Goal: Transaction & Acquisition: Purchase product/service

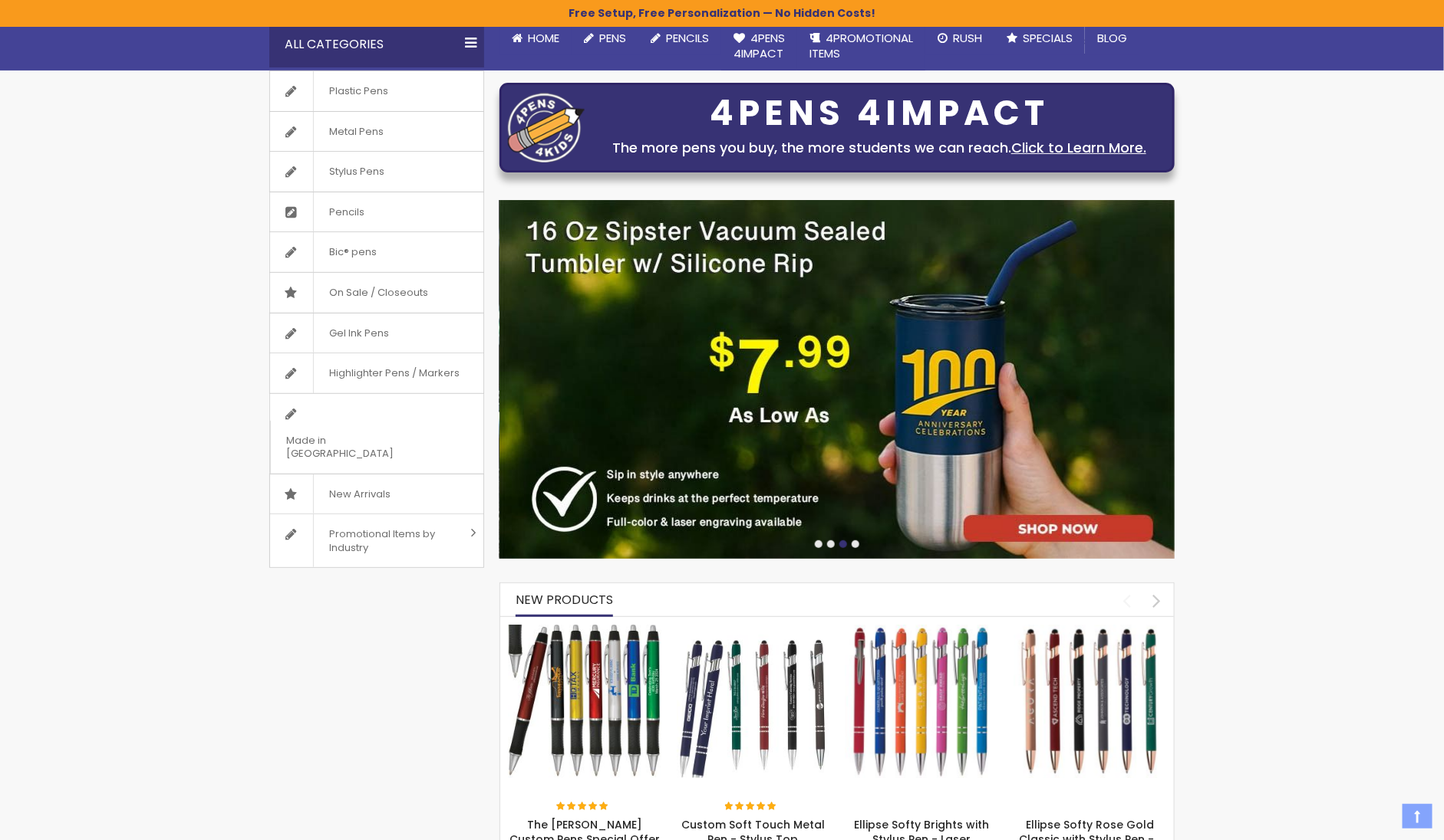
scroll to position [159, 0]
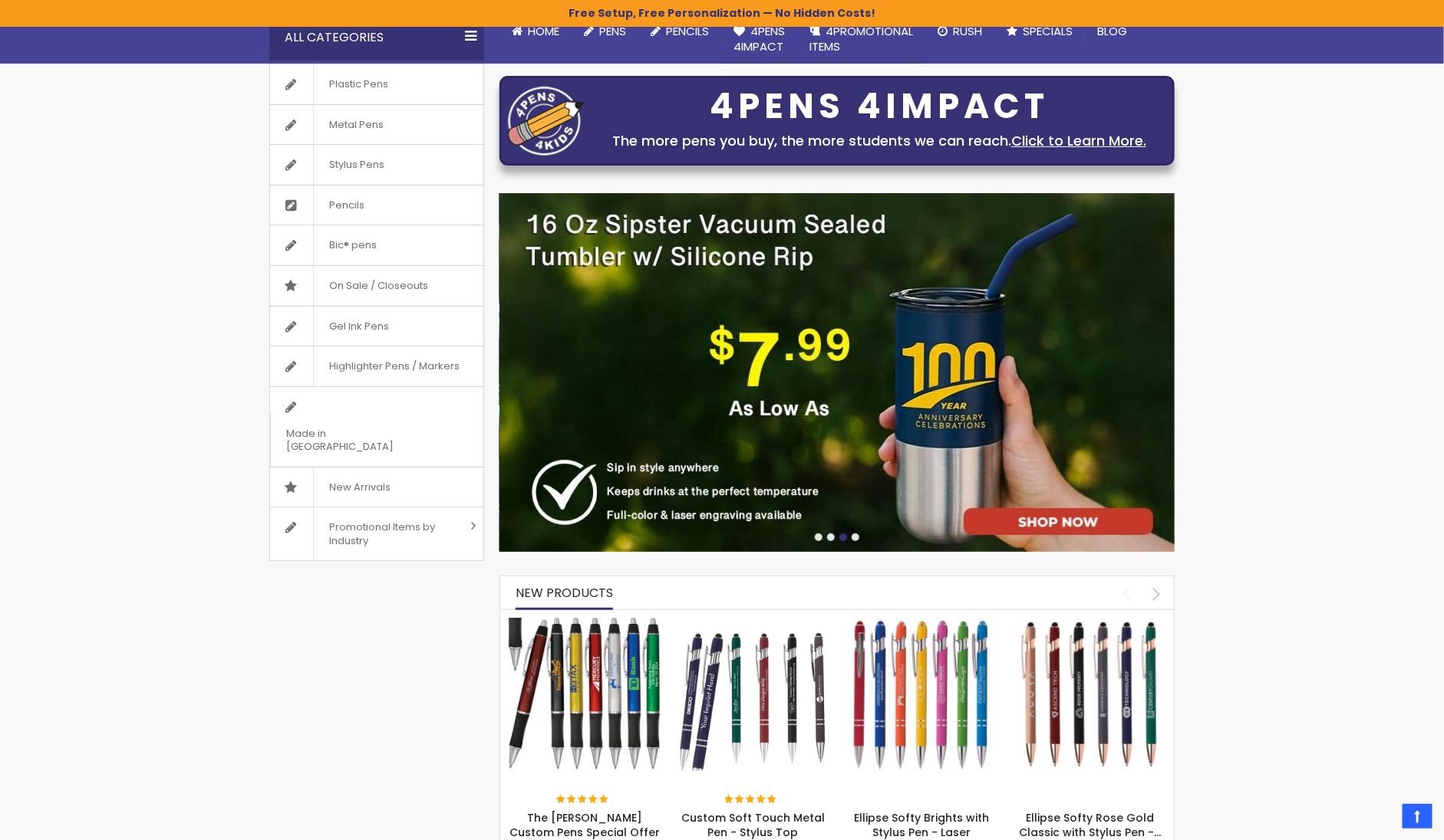
click at [818, 535] on div at bounding box center [818, 537] width 8 height 8
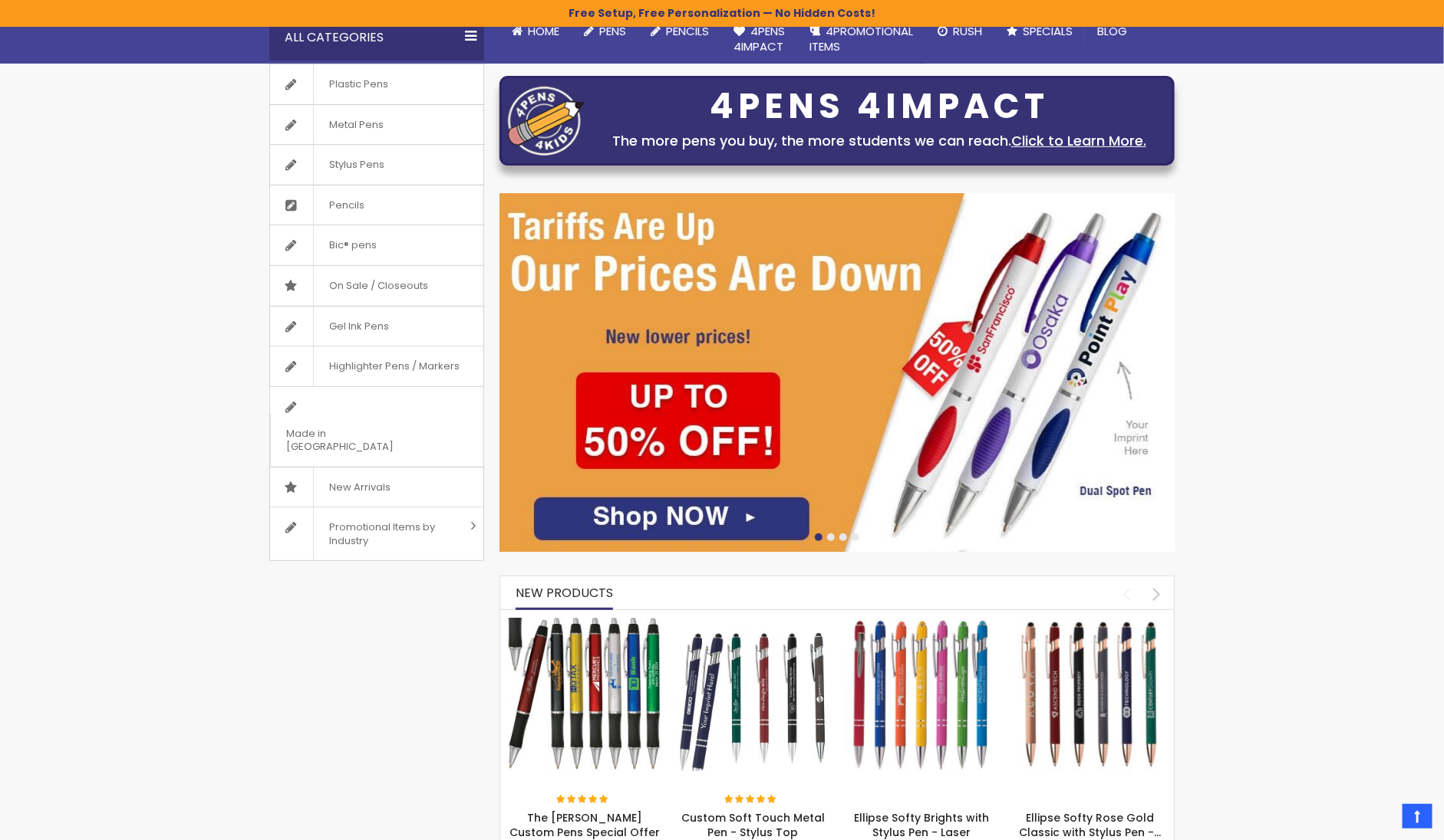
click at [861, 389] on img at bounding box center [836, 372] width 675 height 359
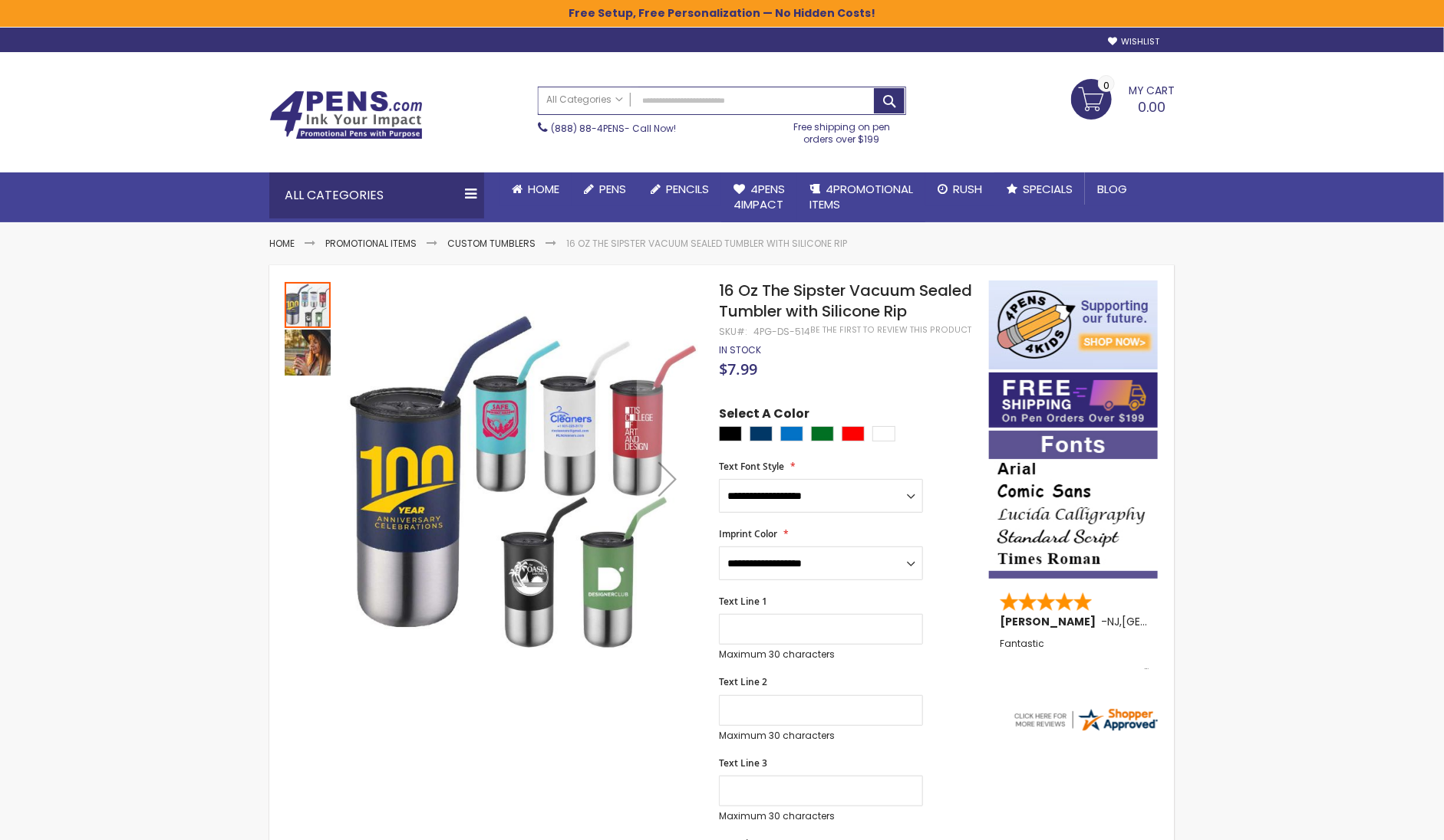
click at [320, 114] on img at bounding box center [345, 115] width 153 height 49
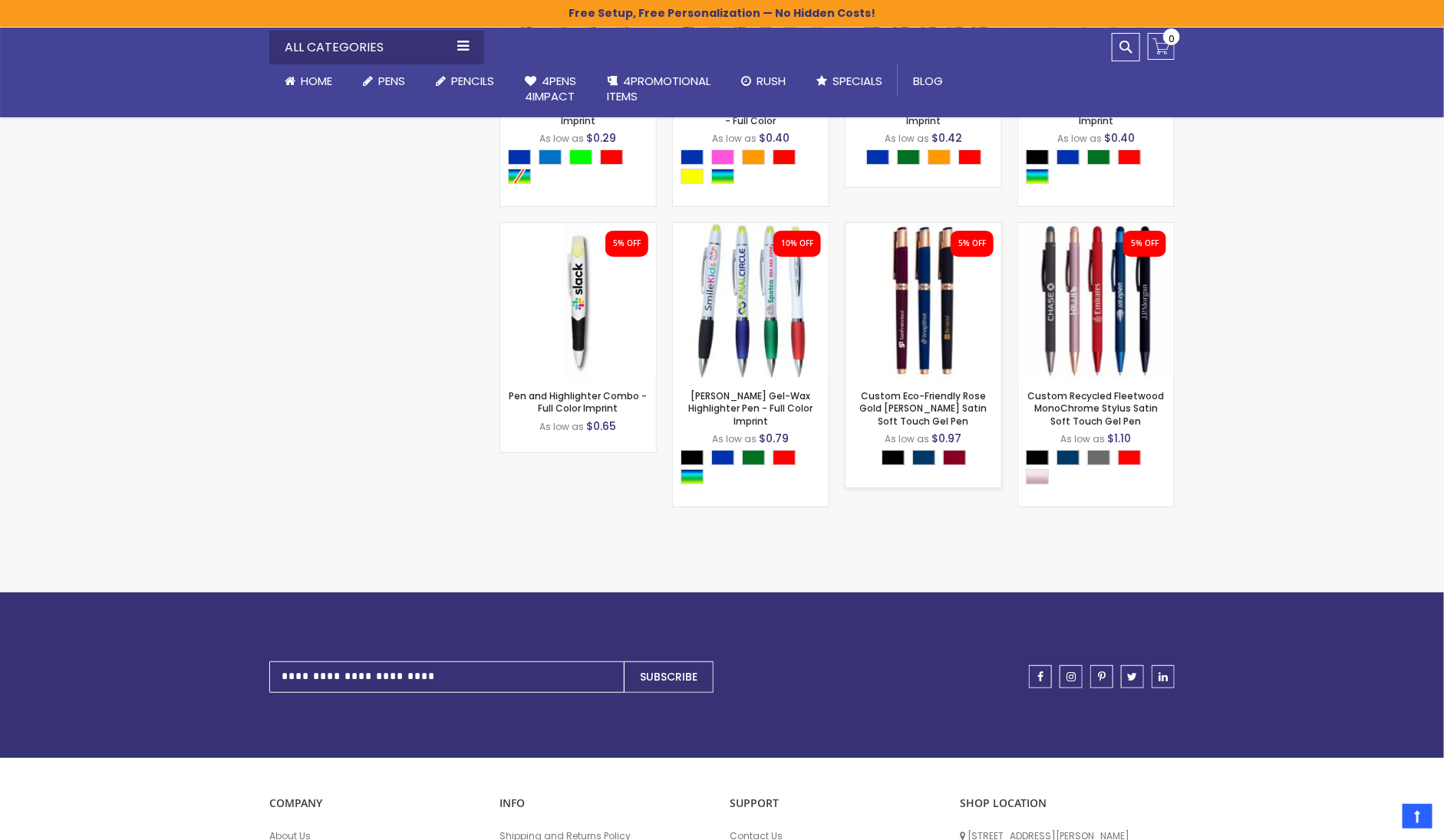
scroll to position [2952, 0]
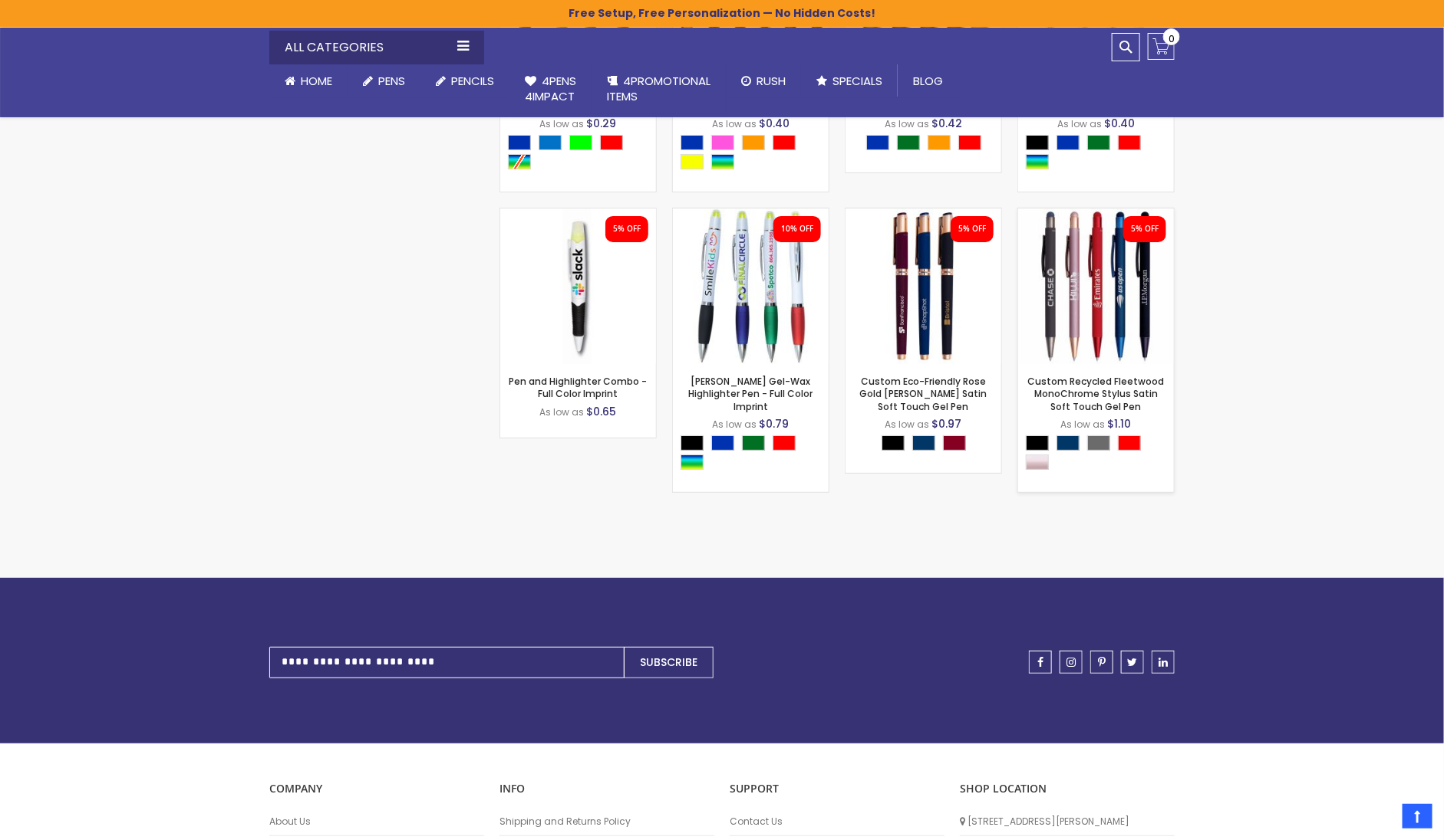
click at [1110, 299] on img at bounding box center [1096, 286] width 156 height 156
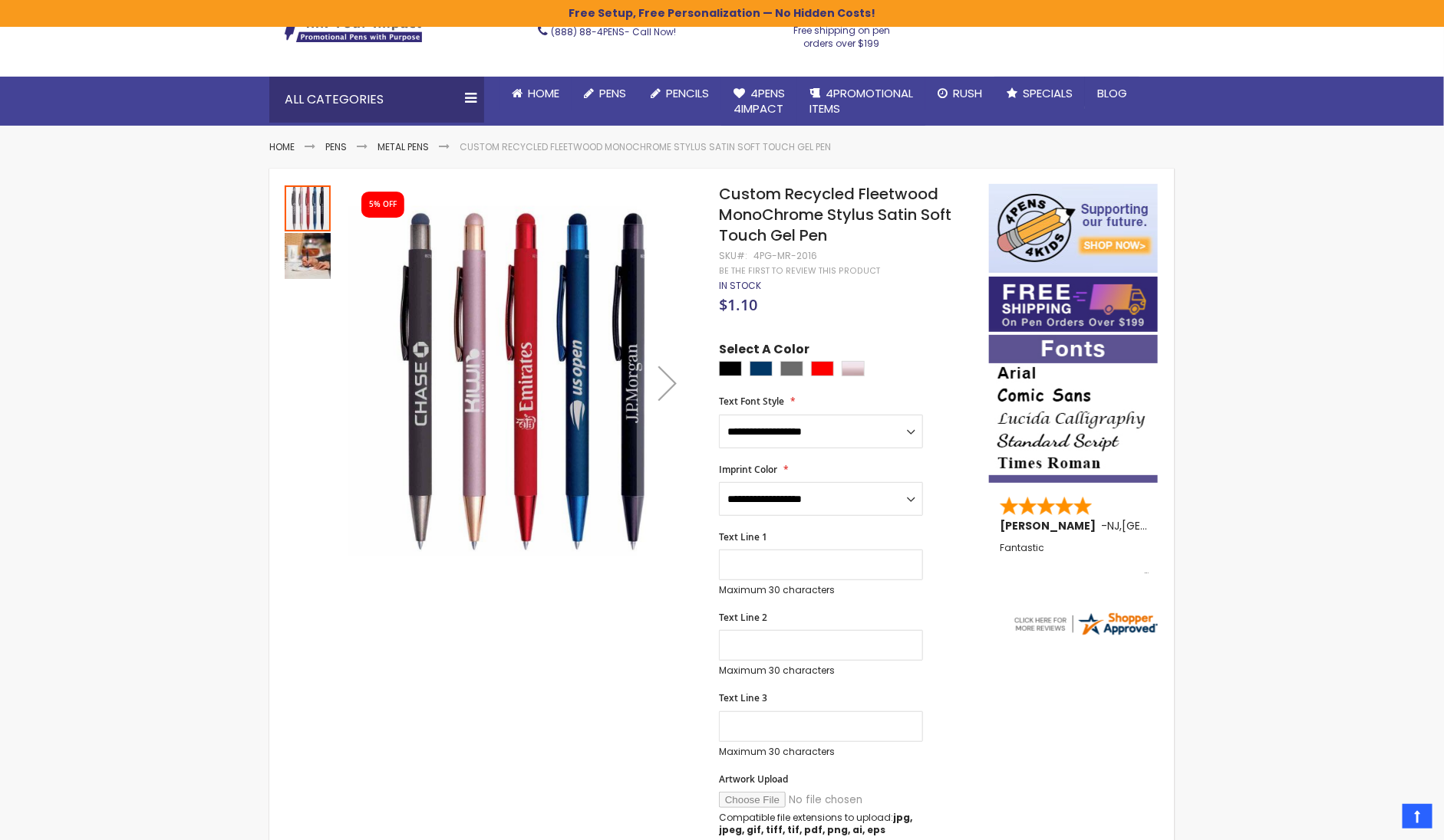
scroll to position [81, 0]
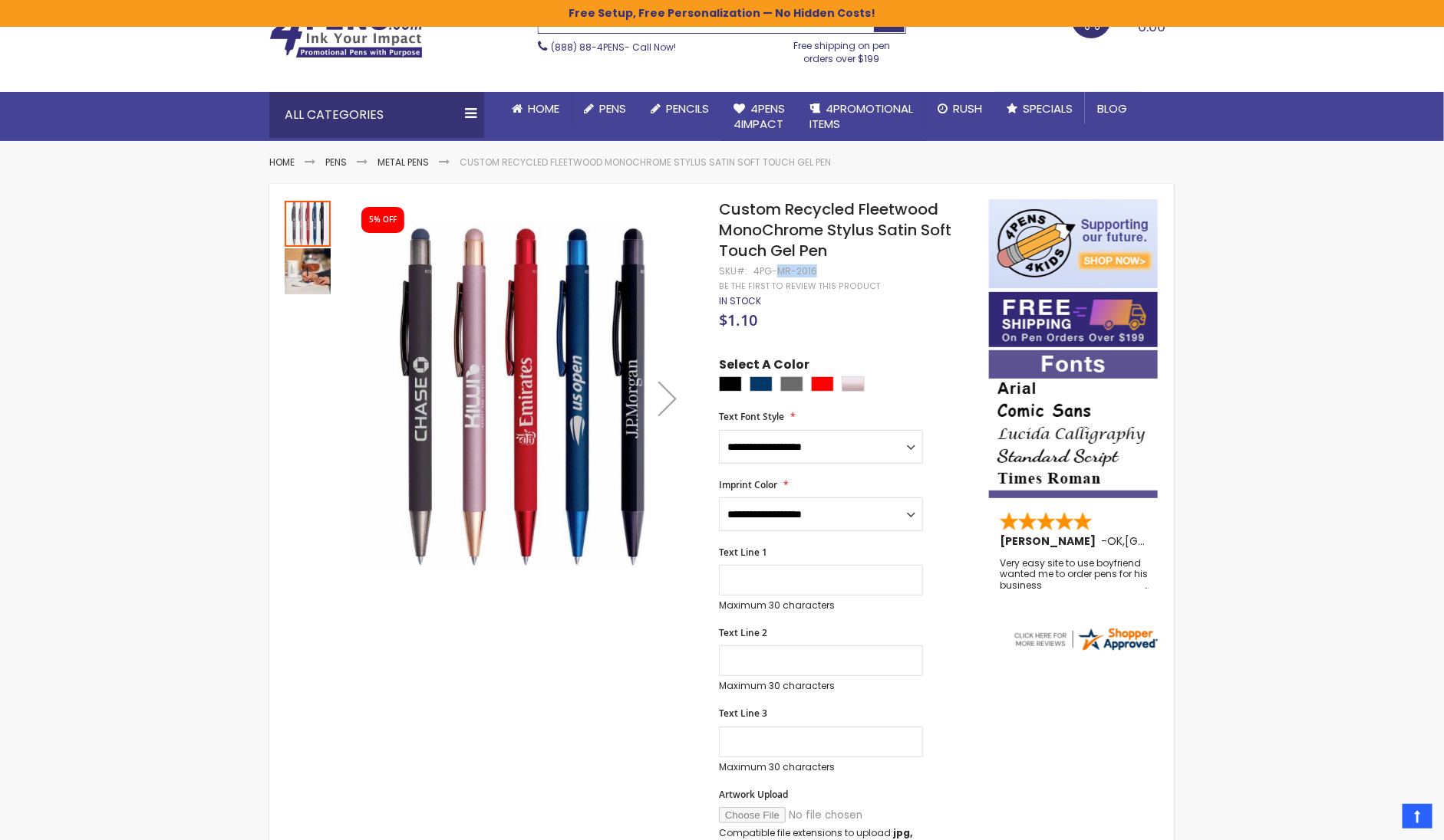
drag, startPoint x: 775, startPoint y: 271, endPoint x: 811, endPoint y: 270, distance: 36.0
click at [811, 270] on div "4PG-MR-2016" at bounding box center [785, 272] width 63 height 12
copy div "MR-2016"
click at [822, 257] on span "Custom Recycled Fleetwood MonoChrome Stylus Satin Soft Touch Gel Pen" at bounding box center [835, 230] width 233 height 63
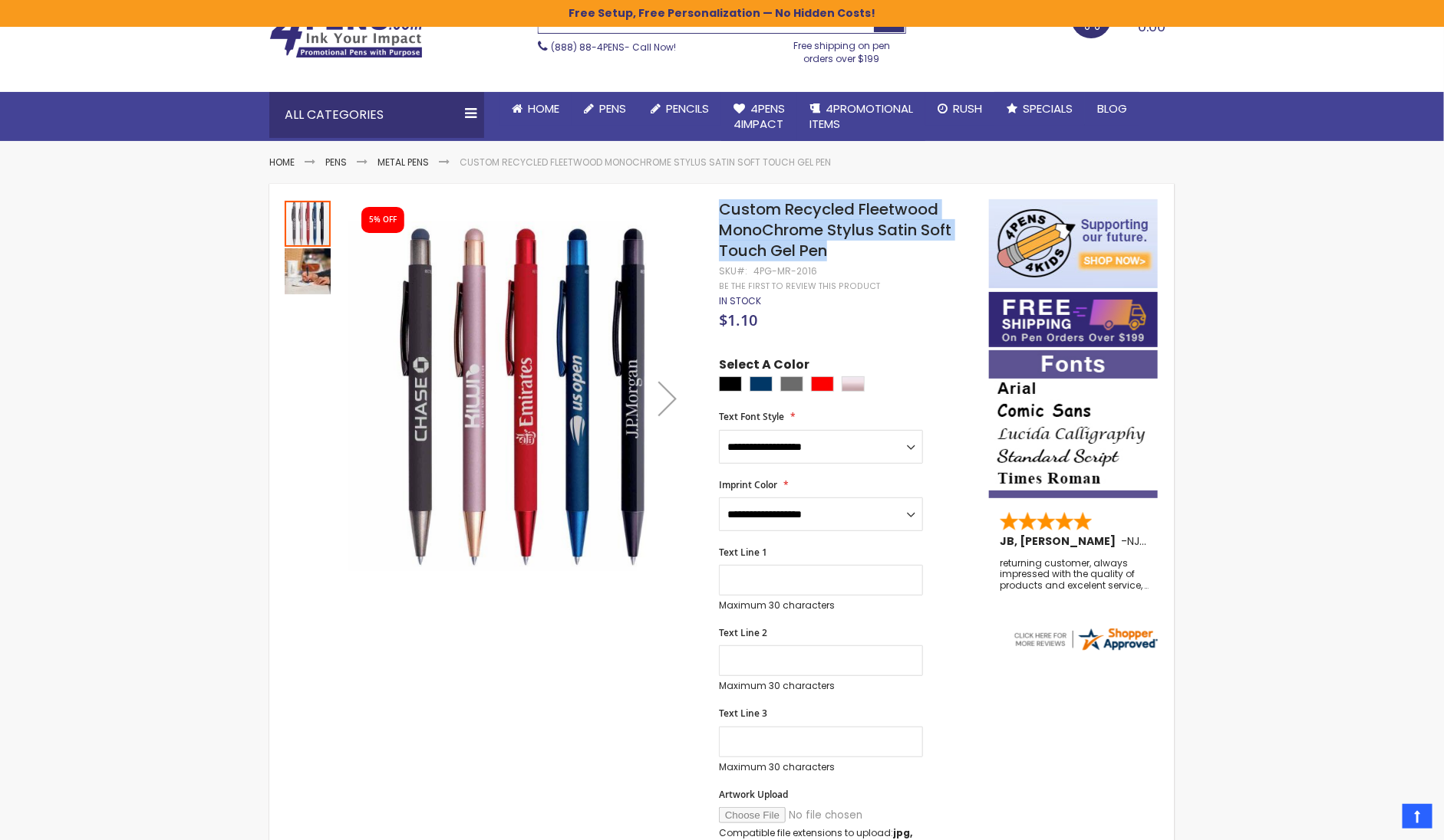
drag, startPoint x: 721, startPoint y: 209, endPoint x: 847, endPoint y: 250, distance: 132.5
click at [847, 250] on h1 "Custom Recycled Fleetwood MonoChrome Stylus Satin Soft Touch Gel Pen" at bounding box center [846, 230] width 255 height 62
copy span "Custom Recycled Fleetwood MonoChrome Stylus Satin Soft Touch Gel Pen"
